Goal: Information Seeking & Learning: Check status

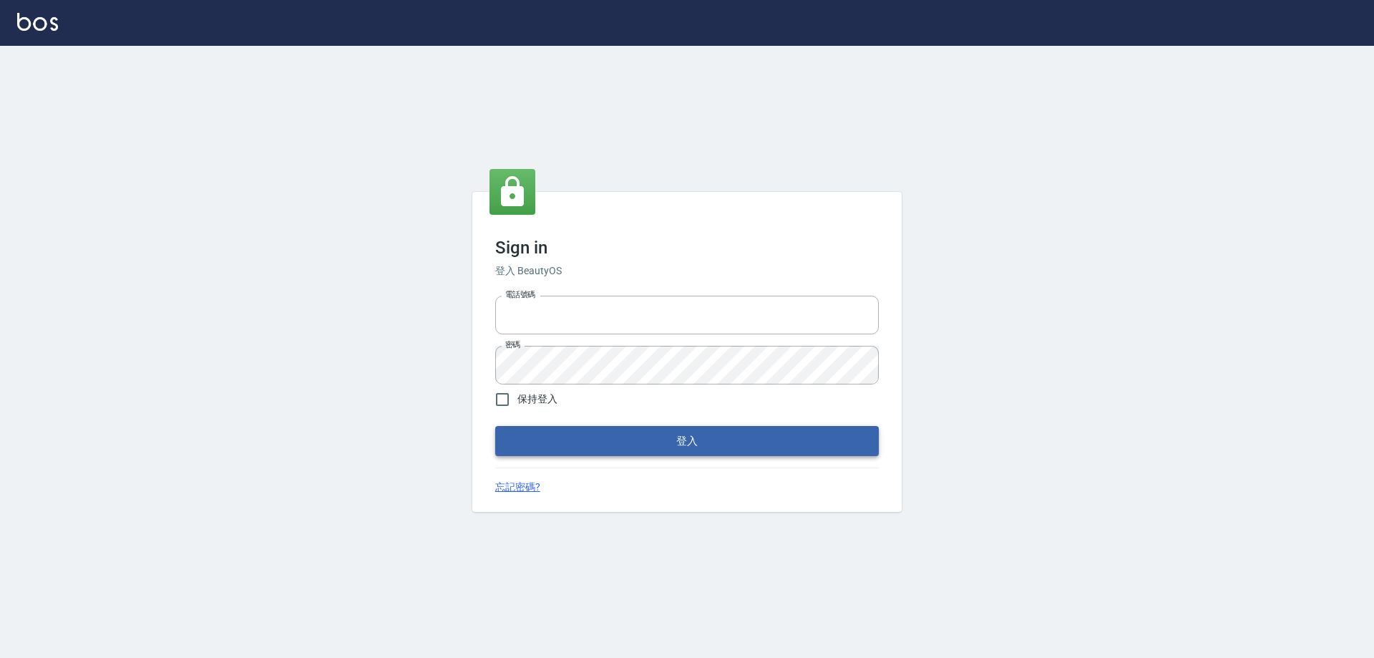
type input "0426657991"
click at [619, 439] on button "登入" at bounding box center [687, 441] width 384 height 30
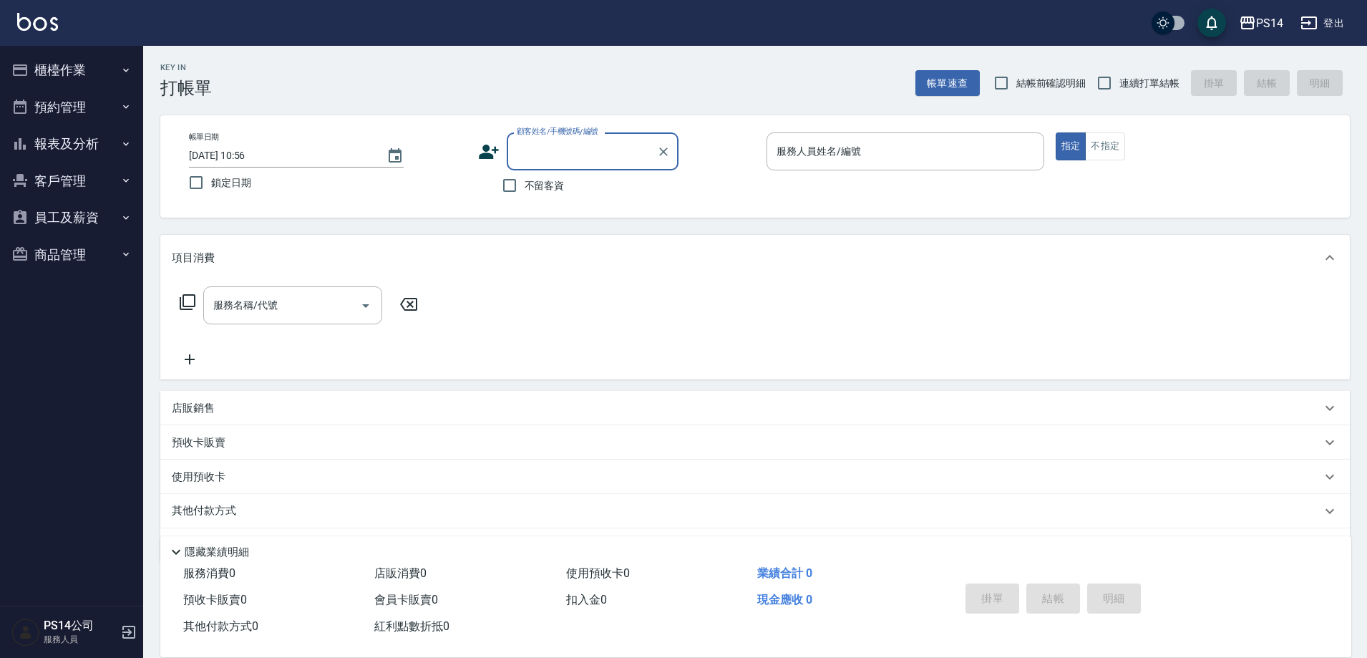
click at [44, 145] on button "報表及分析" at bounding box center [72, 143] width 132 height 37
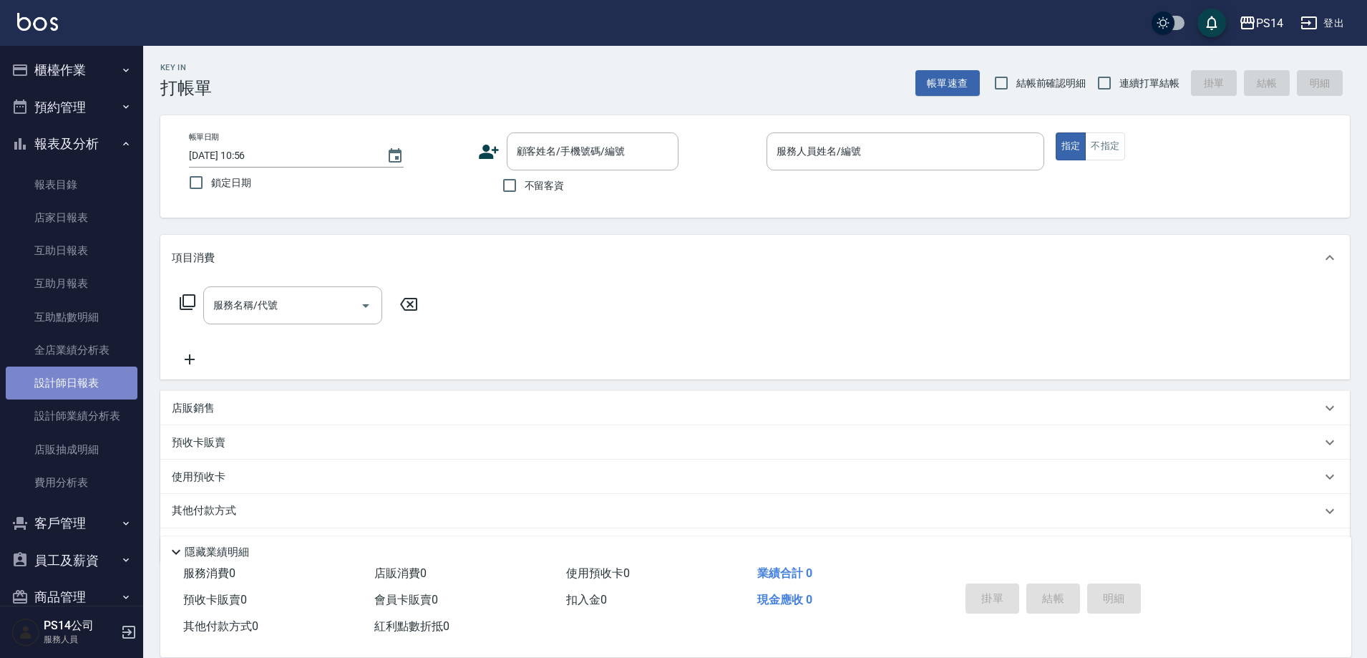
click at [91, 375] on link "設計師日報表" at bounding box center [72, 382] width 132 height 33
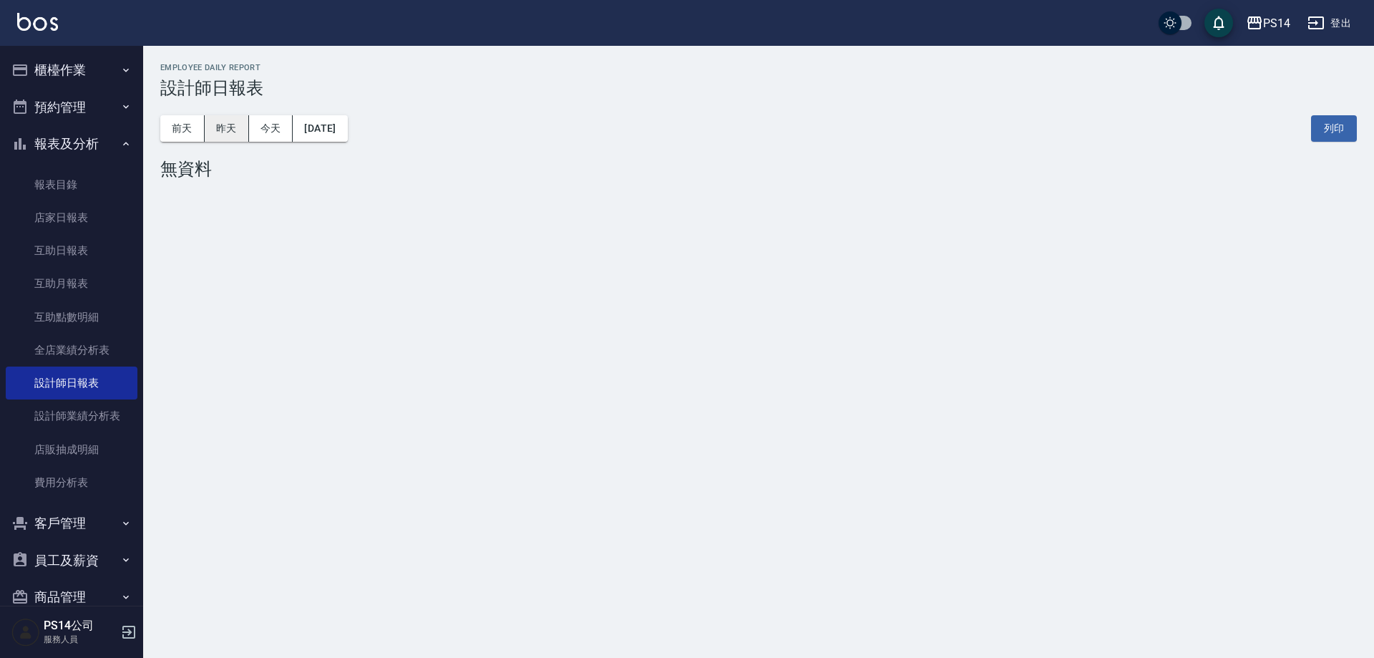
click at [239, 135] on button "昨天" at bounding box center [227, 128] width 44 height 26
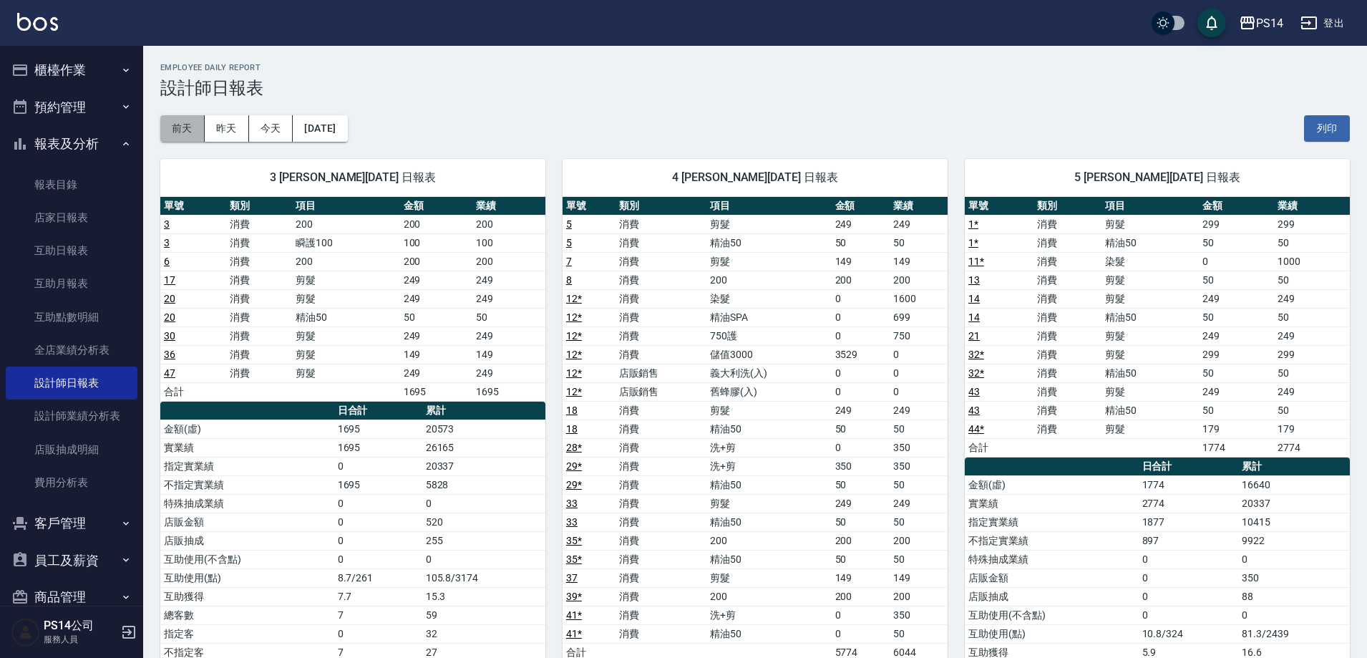
click at [193, 126] on button "前天" at bounding box center [182, 128] width 44 height 26
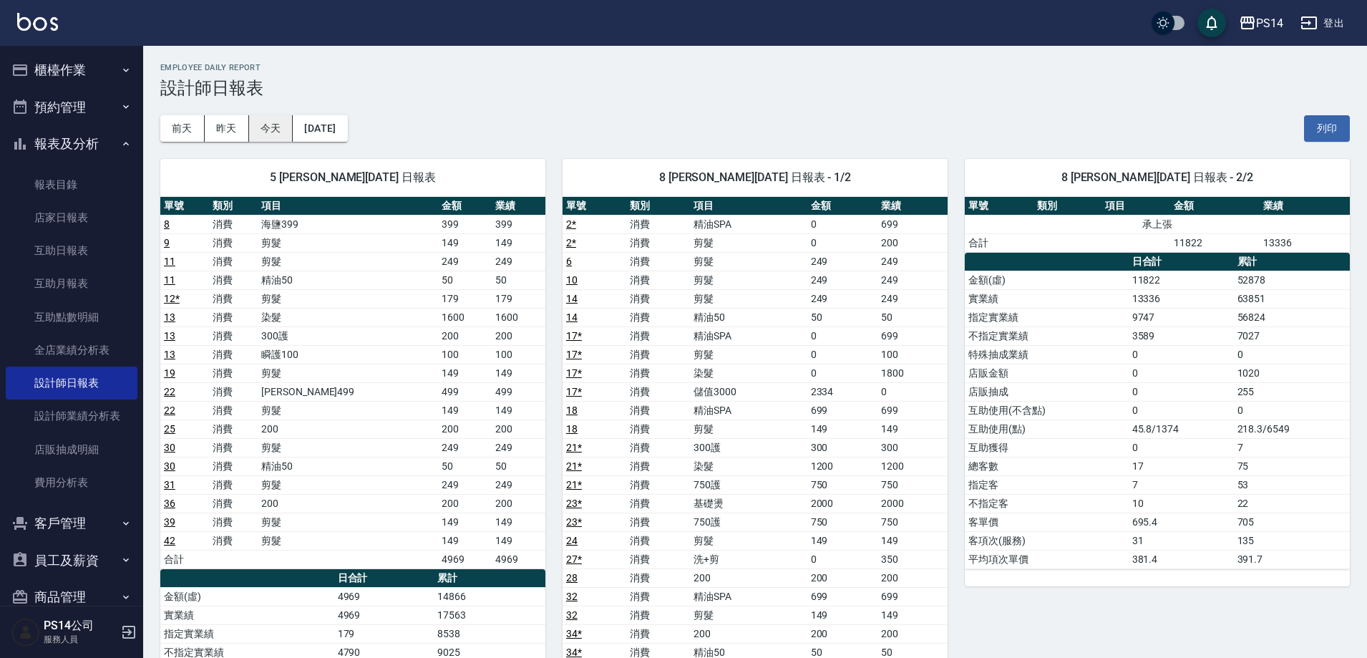
click at [283, 126] on button "今天" at bounding box center [271, 128] width 44 height 26
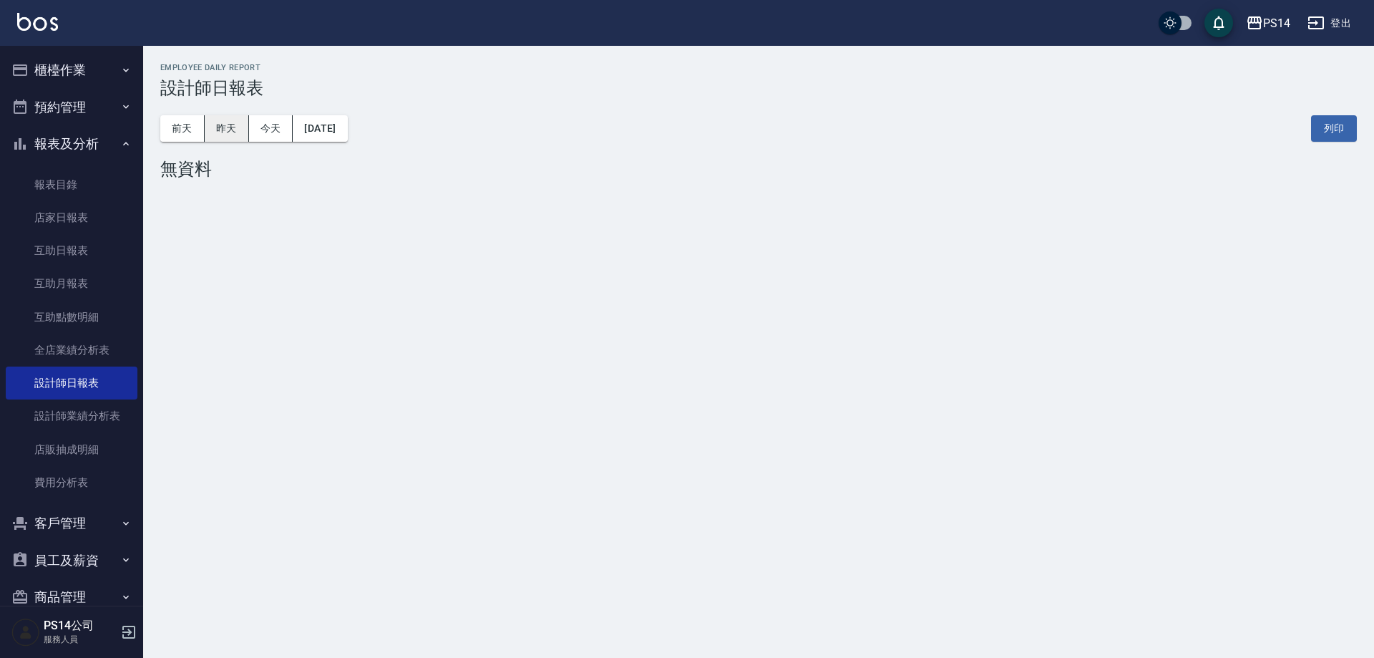
click at [238, 126] on button "昨天" at bounding box center [227, 128] width 44 height 26
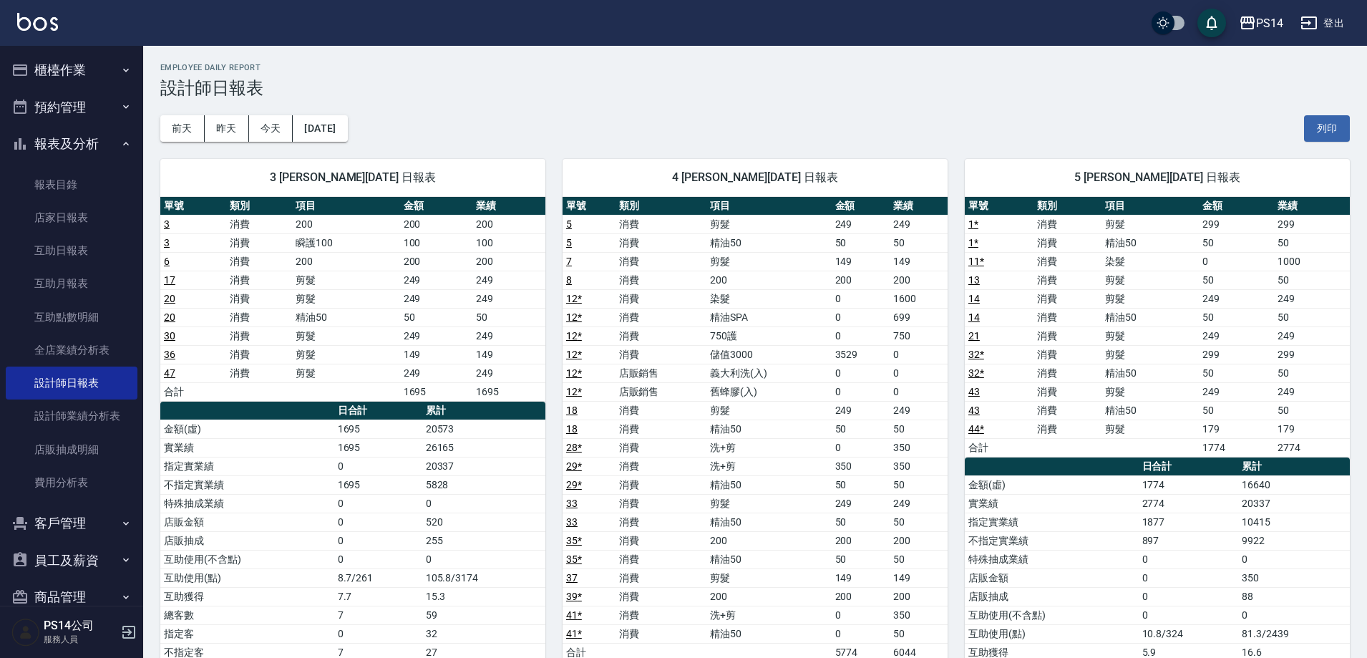
click at [1331, 25] on button "登出" at bounding box center [1322, 23] width 55 height 26
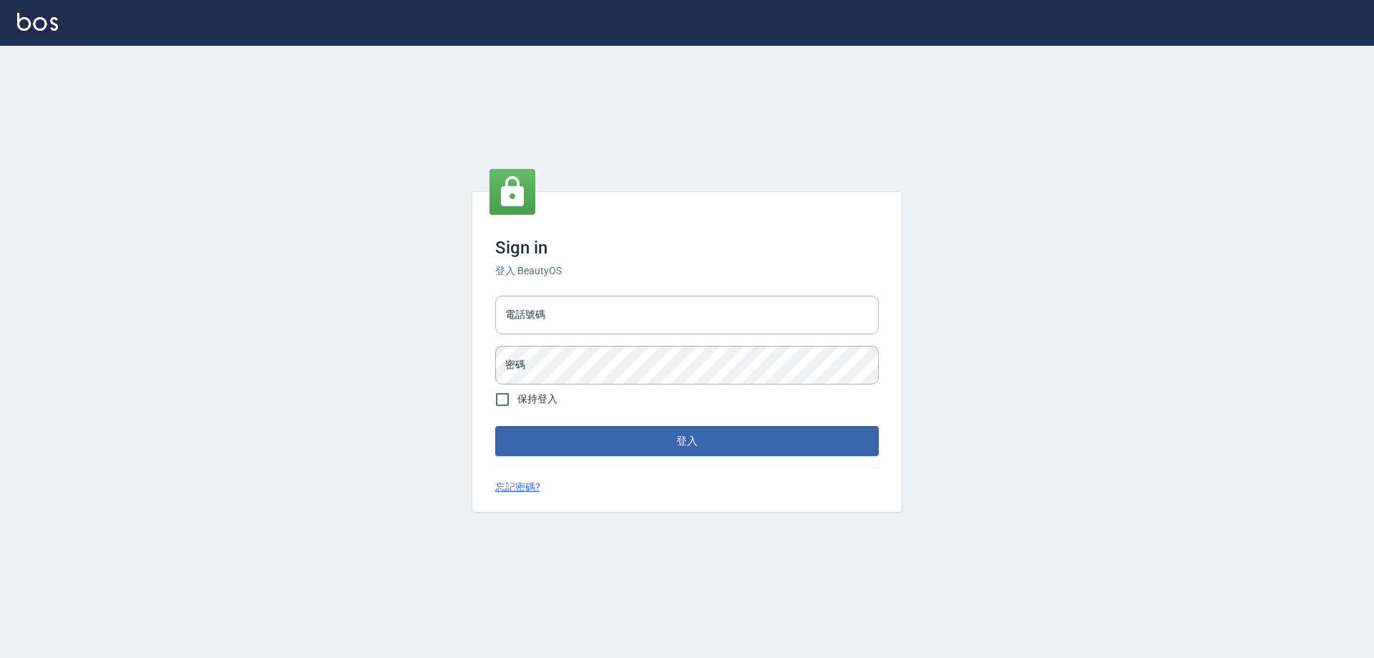
type input "0426657991"
